Goal: Task Accomplishment & Management: Manage account settings

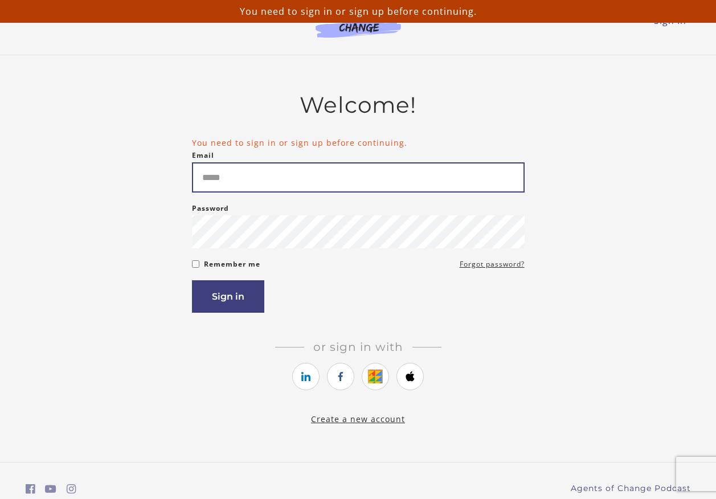
click at [235, 172] on input "Email" at bounding box center [358, 177] width 332 height 30
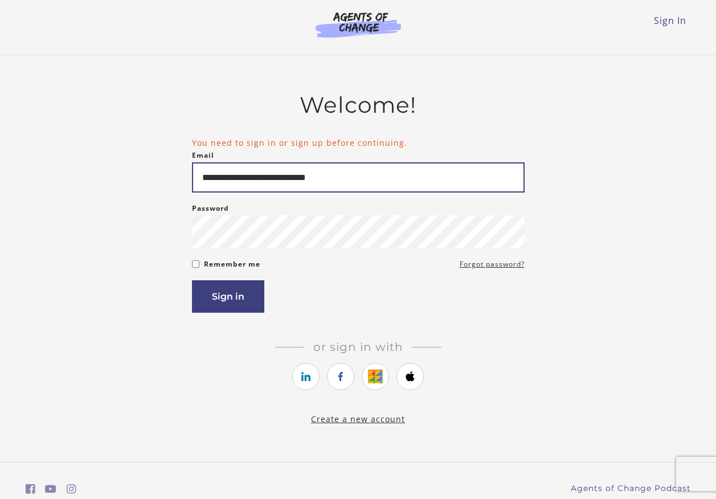
type input "**********"
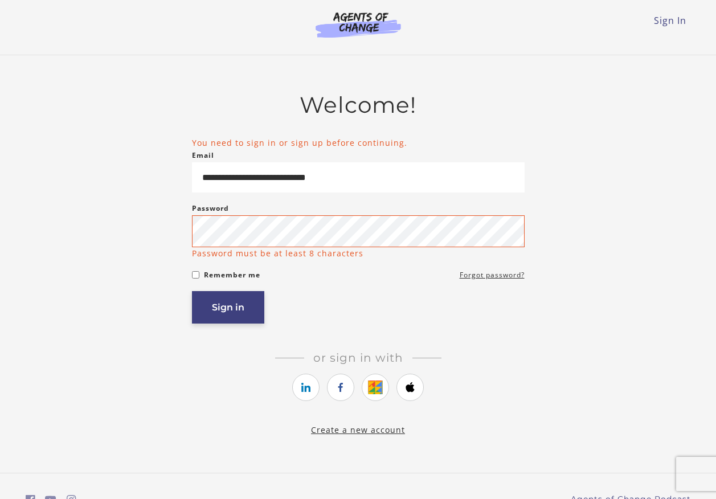
click at [231, 302] on button "Sign in" at bounding box center [228, 307] width 72 height 32
